Goal: Information Seeking & Learning: Find specific page/section

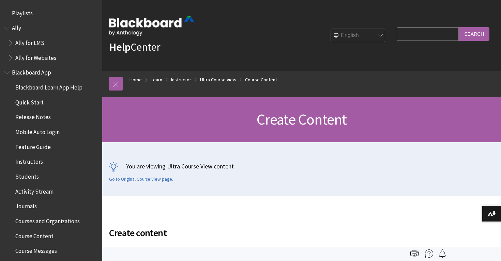
scroll to position [1017, 0]
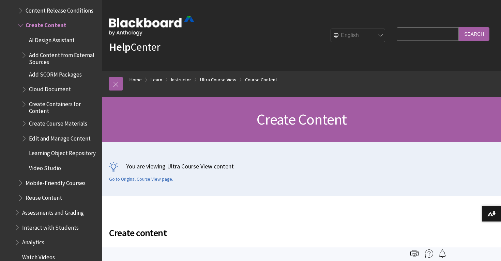
click at [66, 69] on span "Add SCORM Packages" at bounding box center [55, 73] width 53 height 9
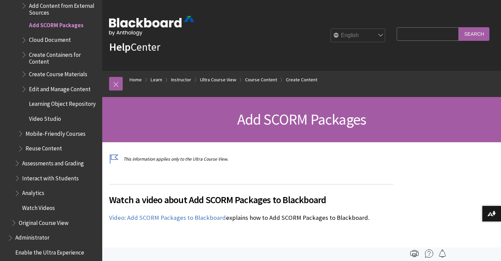
click at [434, 39] on input "Search Query" at bounding box center [427, 33] width 62 height 13
type input "admins as instructors"
click at [458, 27] on input "Search" at bounding box center [473, 33] width 31 height 13
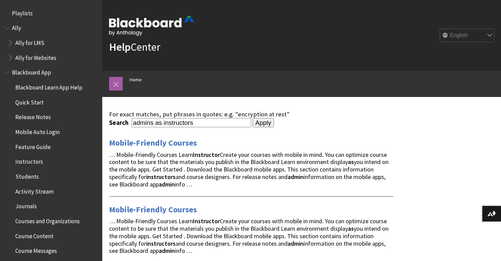
click at [248, 84] on ol "Home" at bounding box center [308, 81] width 371 height 20
click at [116, 84] on link at bounding box center [116, 84] width 14 height 14
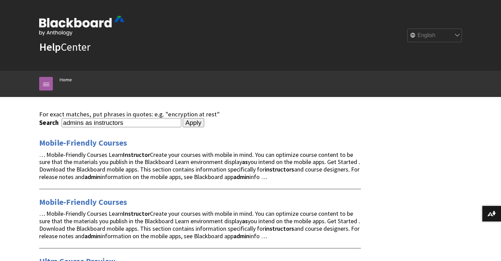
drag, startPoint x: 131, startPoint y: 122, endPoint x: 40, endPoint y: 120, distance: 91.0
click at [40, 120] on div "Search admins as instructors" at bounding box center [110, 122] width 142 height 9
type input "admin role"
click at [183, 118] on input "Apply" at bounding box center [193, 123] width 21 height 10
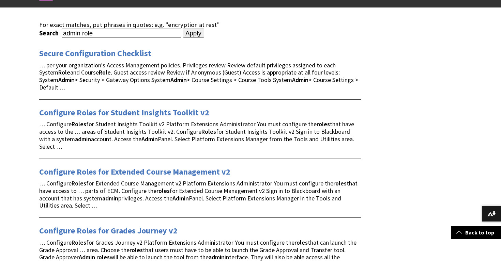
scroll to position [100, 0]
